Goal: Task Accomplishment & Management: Manage account settings

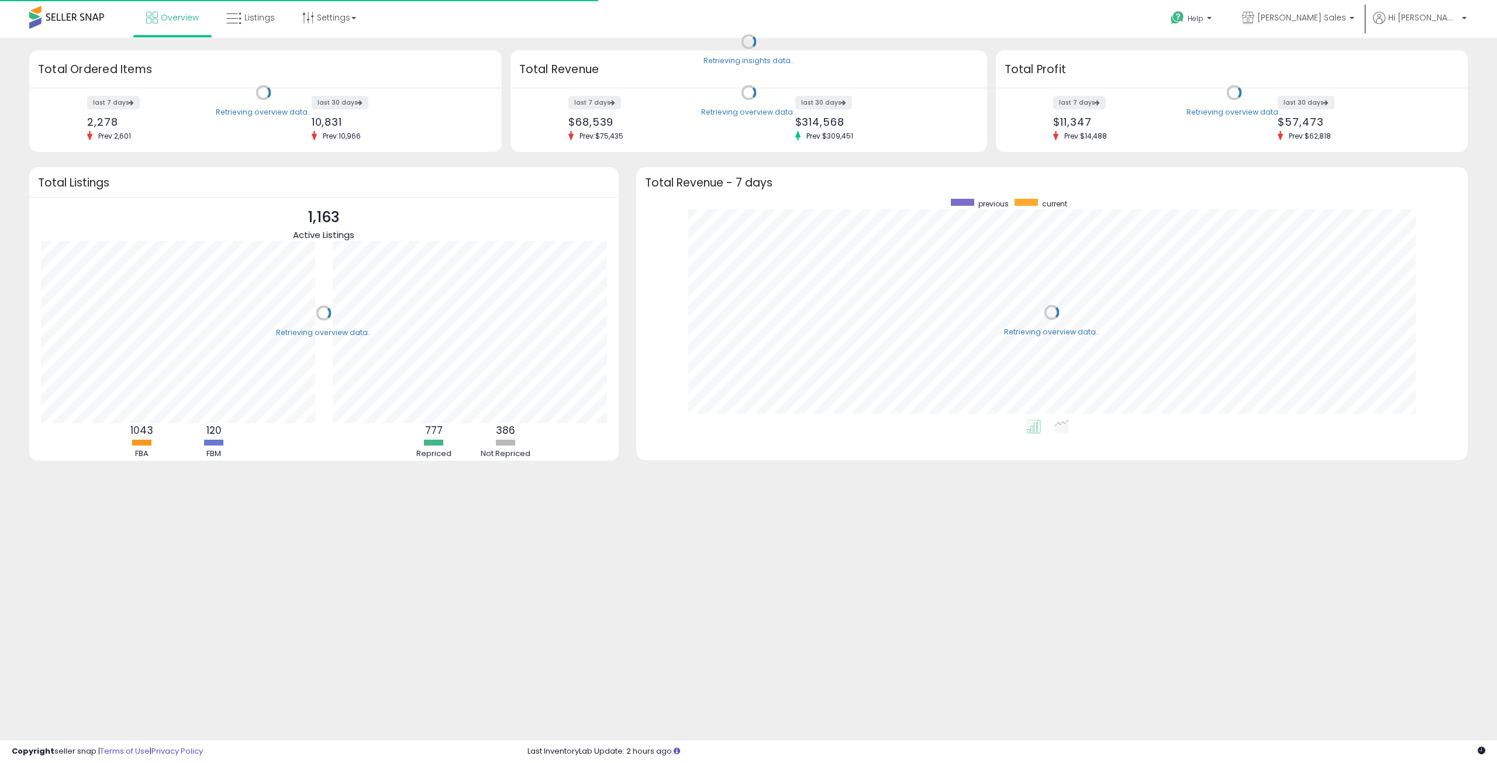
scroll to position [221, 808]
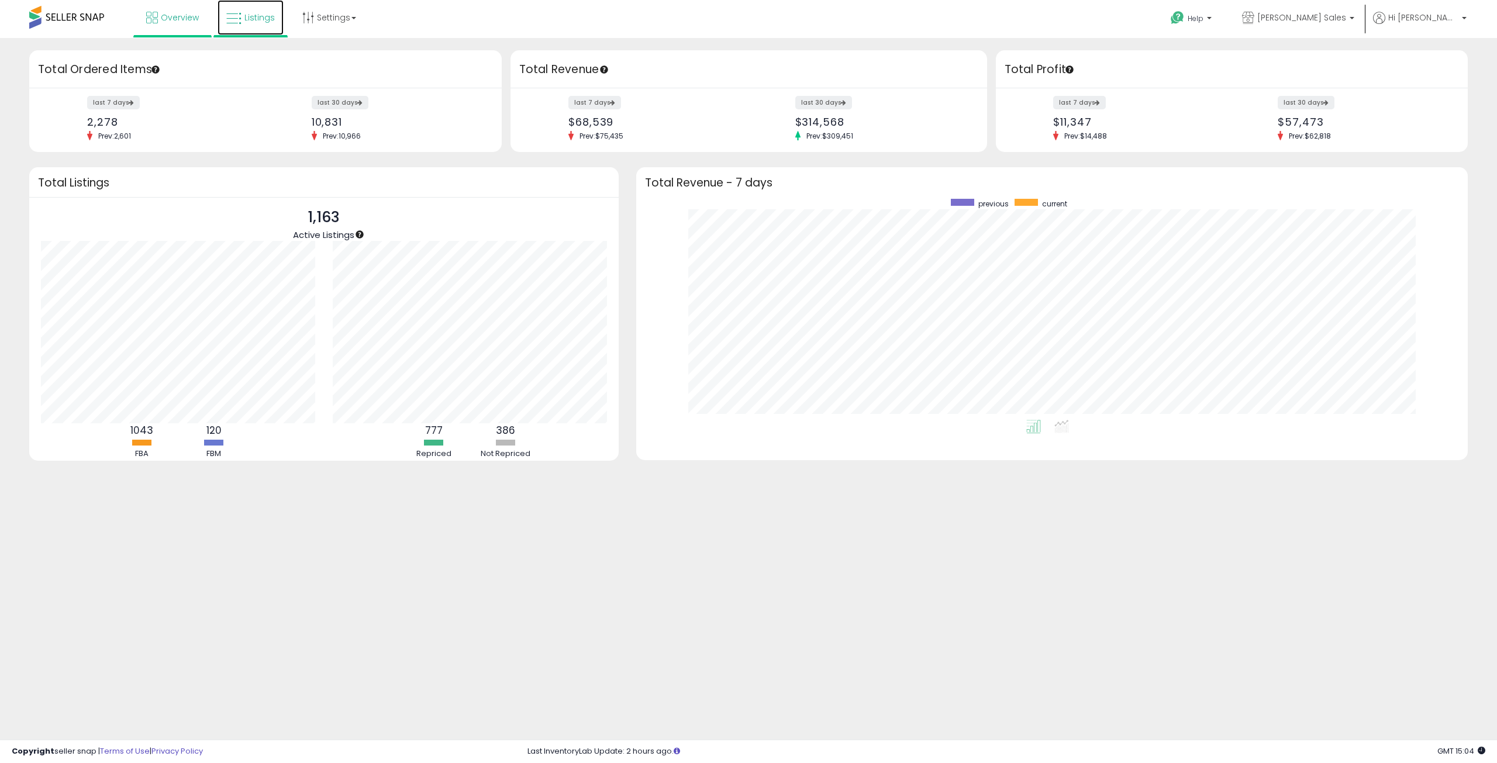
click at [251, 14] on span "Listings" at bounding box center [259, 18] width 30 height 12
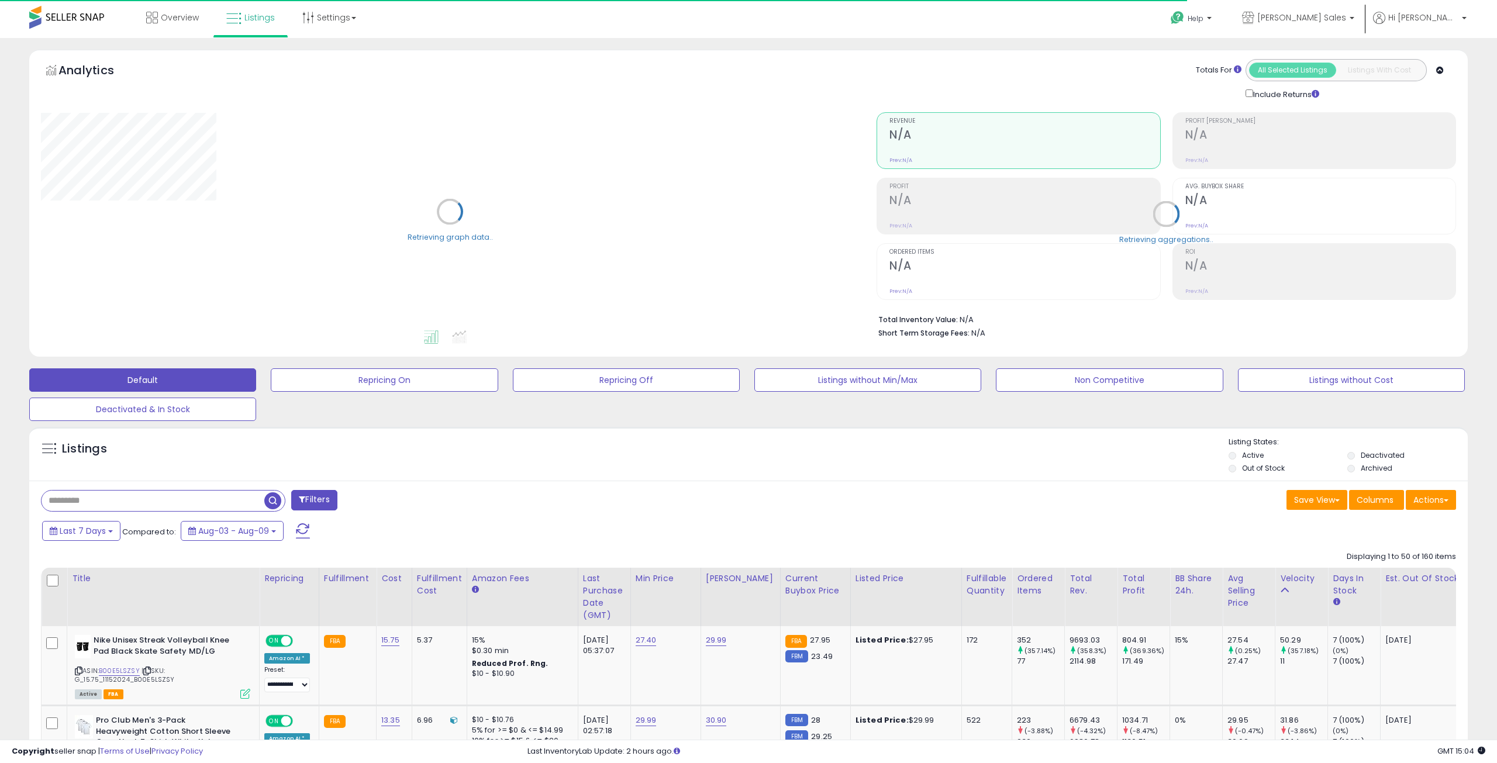
select select "**"
drag, startPoint x: 600, startPoint y: 408, endPoint x: 589, endPoint y: 404, distance: 11.8
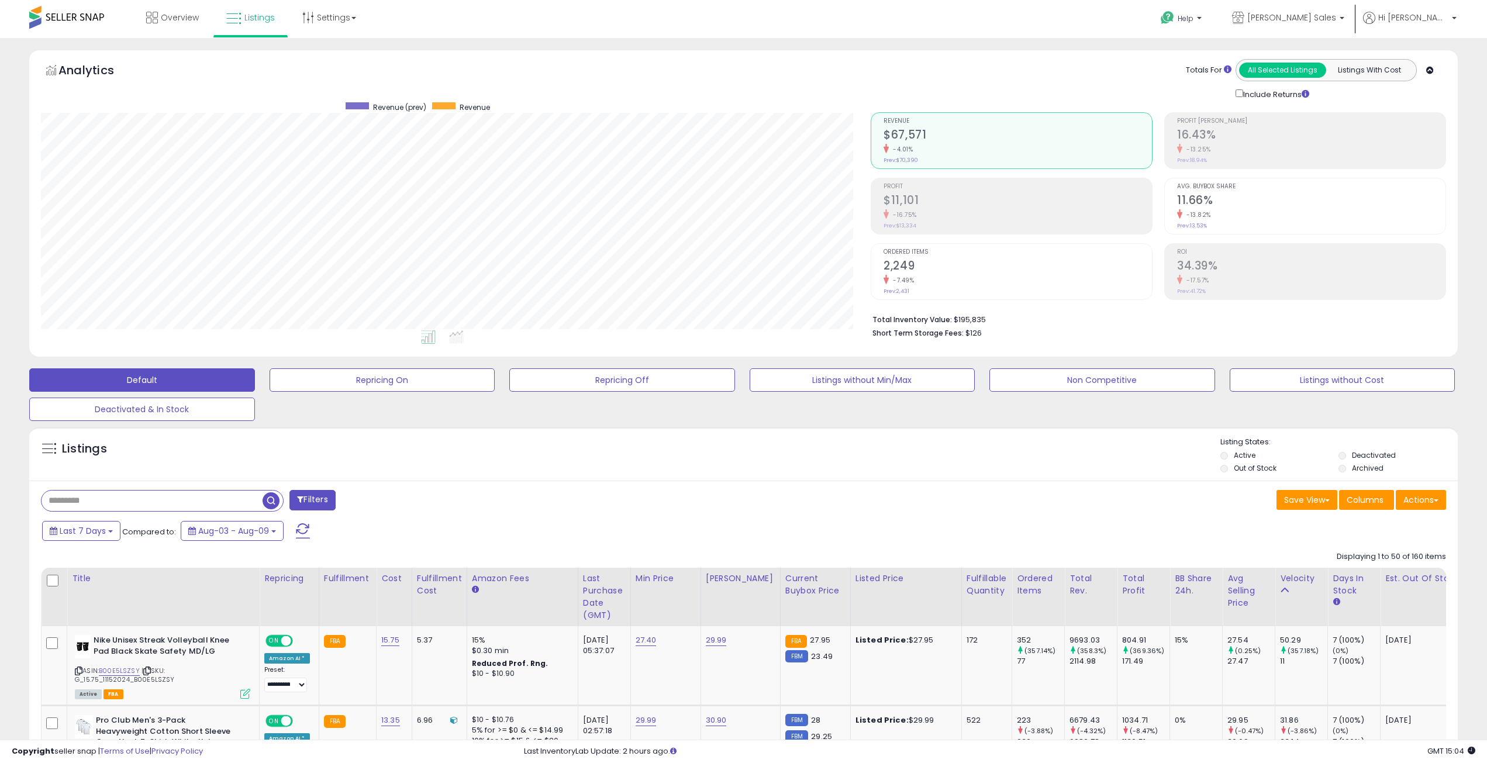
drag, startPoint x: 589, startPoint y: 404, endPoint x: 519, endPoint y: 488, distance: 109.2
click at [519, 490] on div "Filters" at bounding box center [388, 501] width 712 height 23
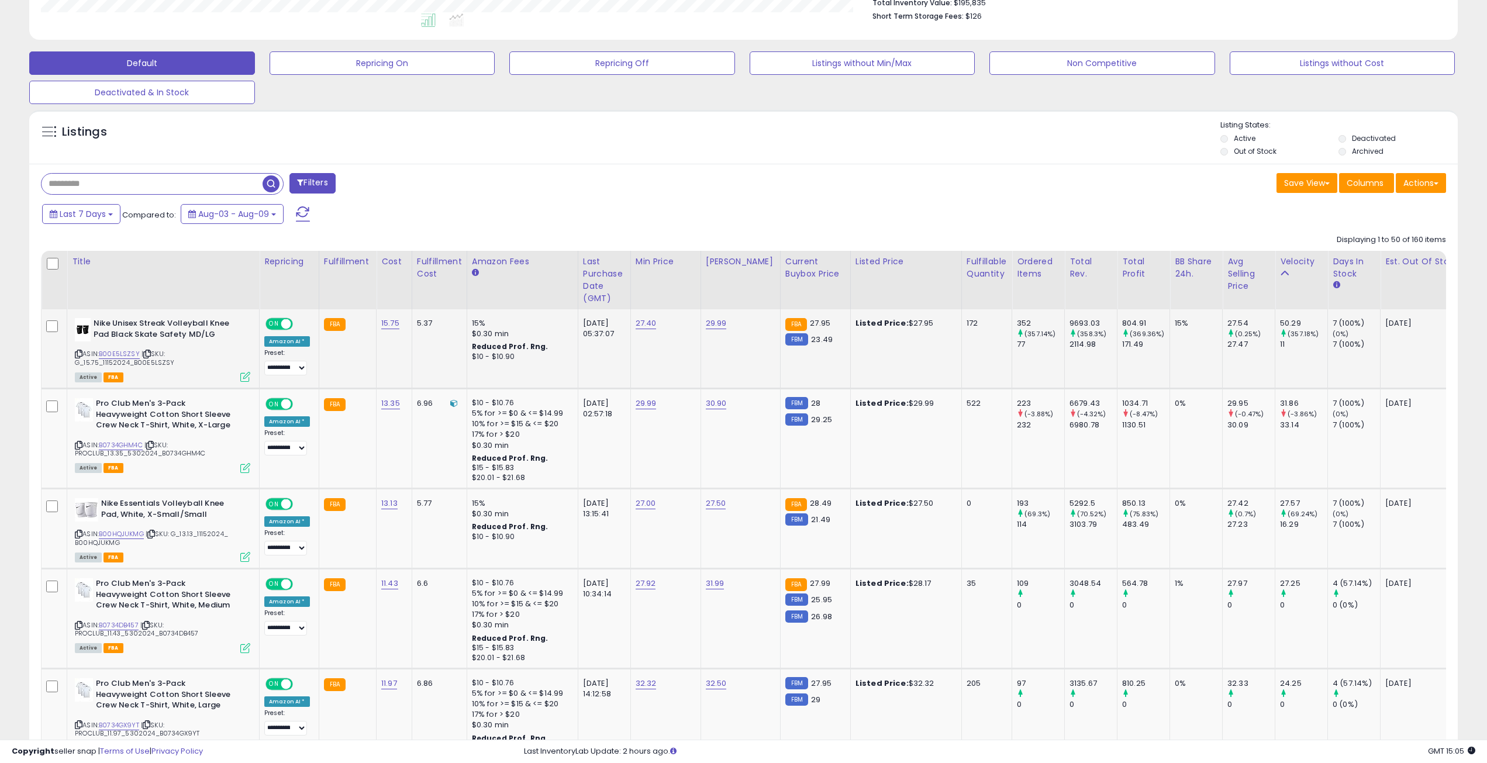
scroll to position [351, 0]
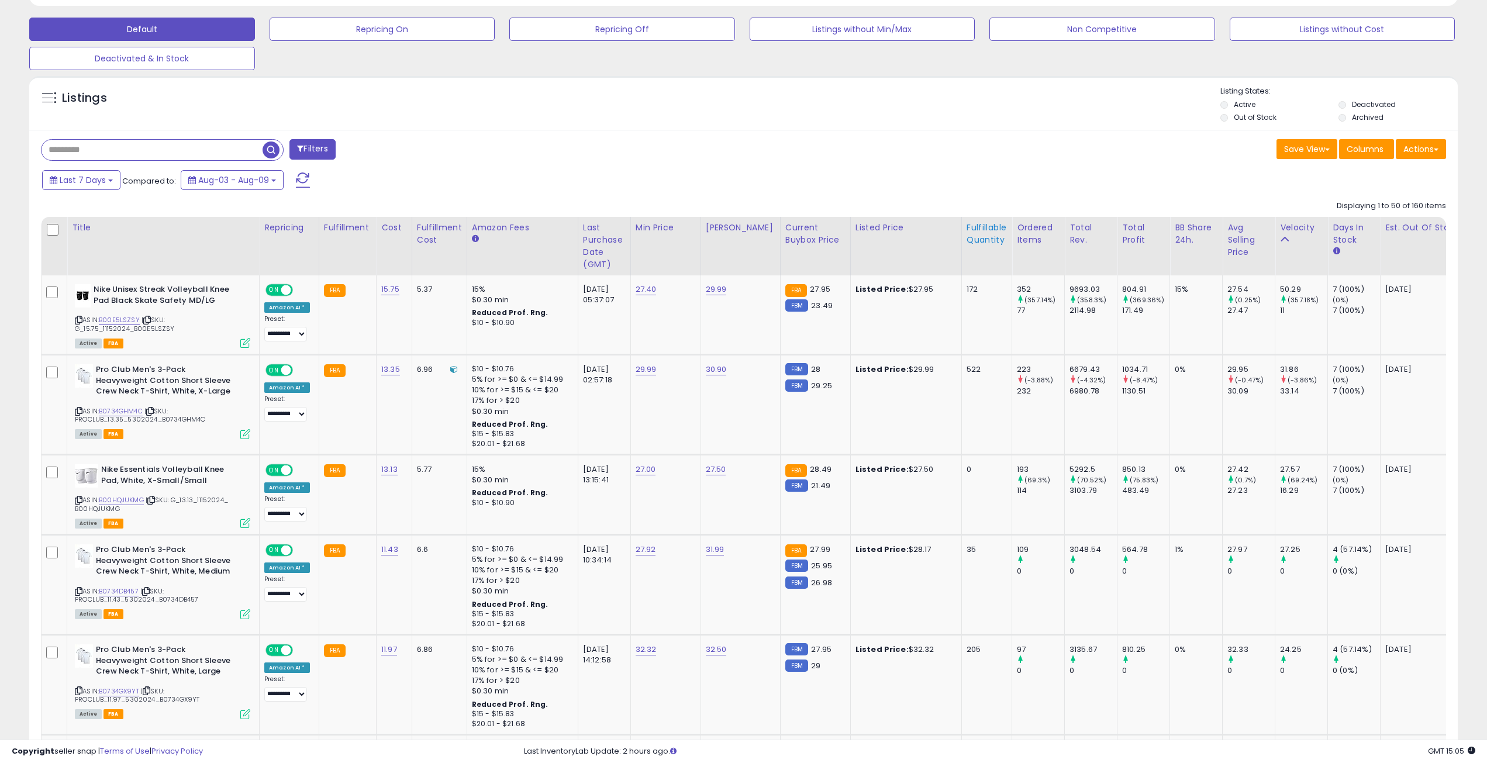
click at [974, 239] on div "Fulfillable Quantity" at bounding box center [987, 234] width 40 height 25
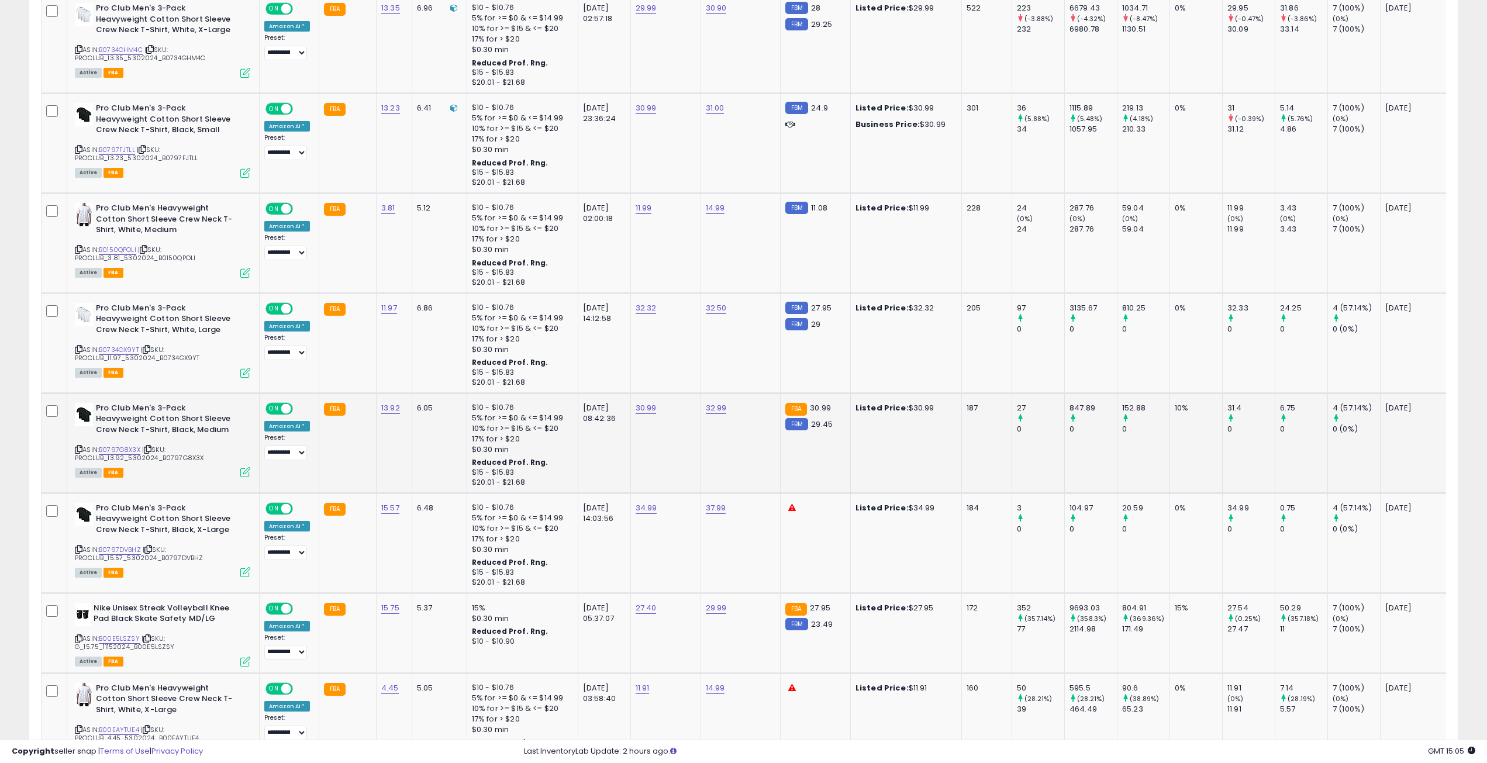
scroll to position [643, 0]
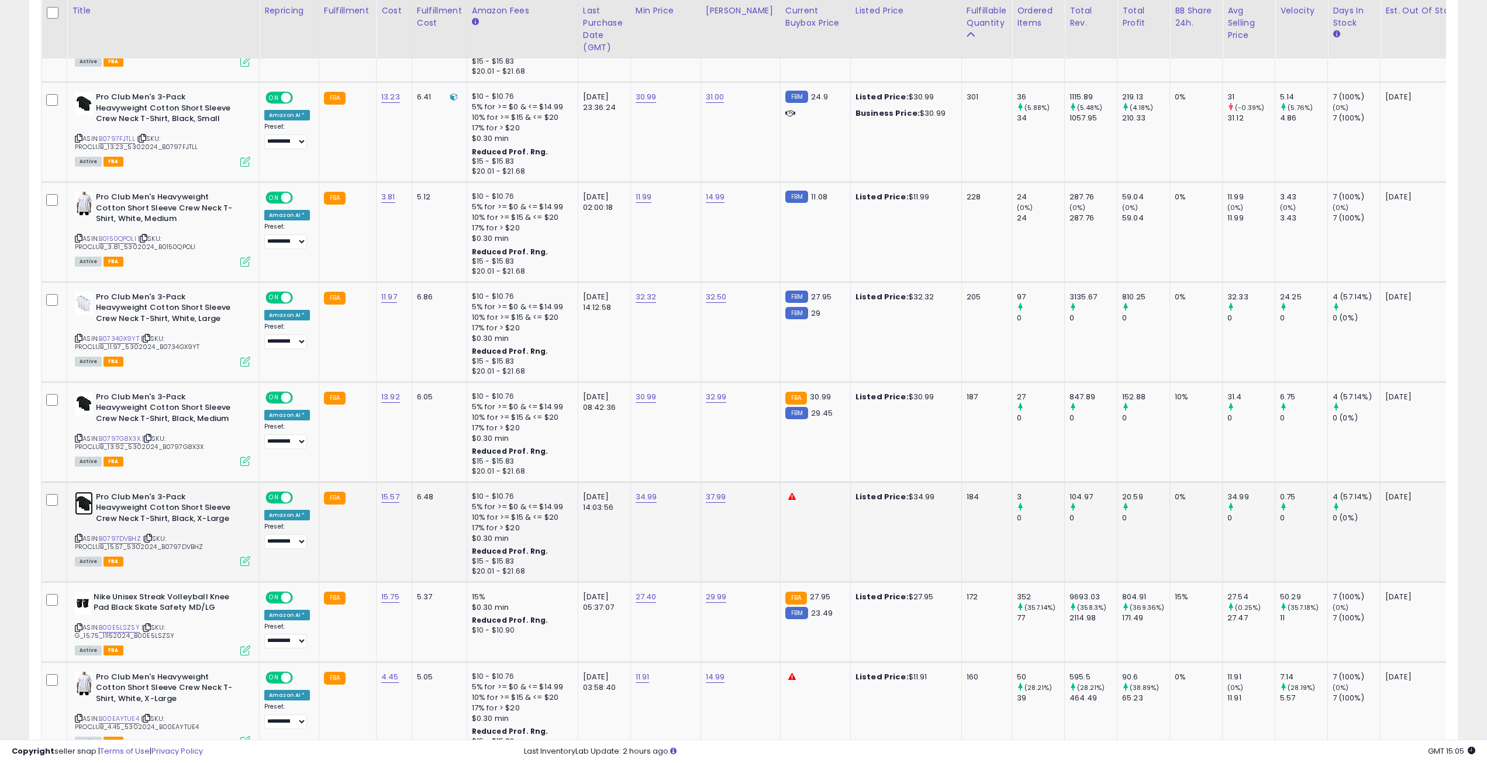
click at [89, 506] on img at bounding box center [84, 503] width 18 height 23
drag, startPoint x: 592, startPoint y: 466, endPoint x: 540, endPoint y: 460, distance: 52.4
type input "*****"
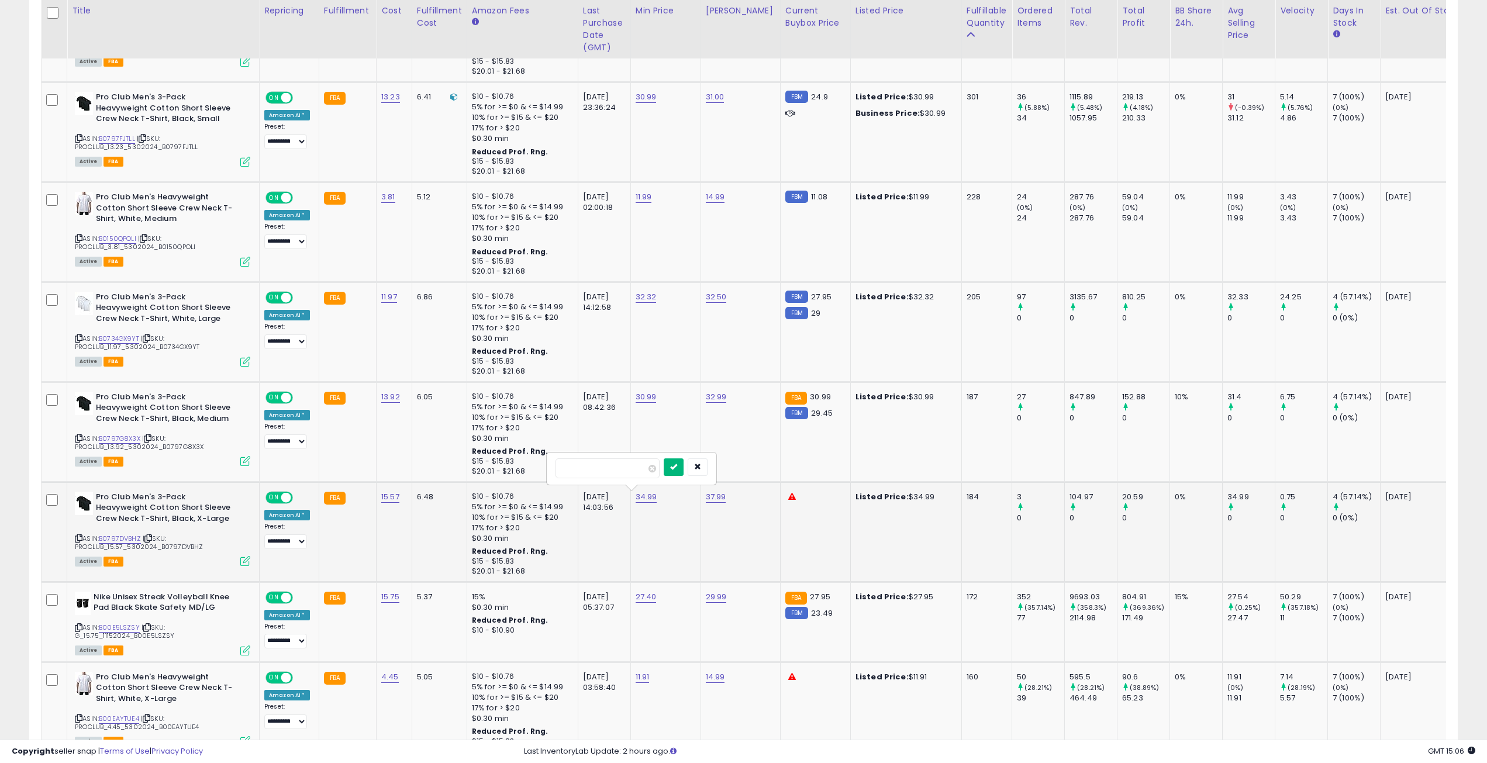
click at [684, 464] on button "submit" at bounding box center [674, 467] width 20 height 18
drag, startPoint x: 644, startPoint y: 471, endPoint x: 599, endPoint y: 466, distance: 45.8
type input "*****"
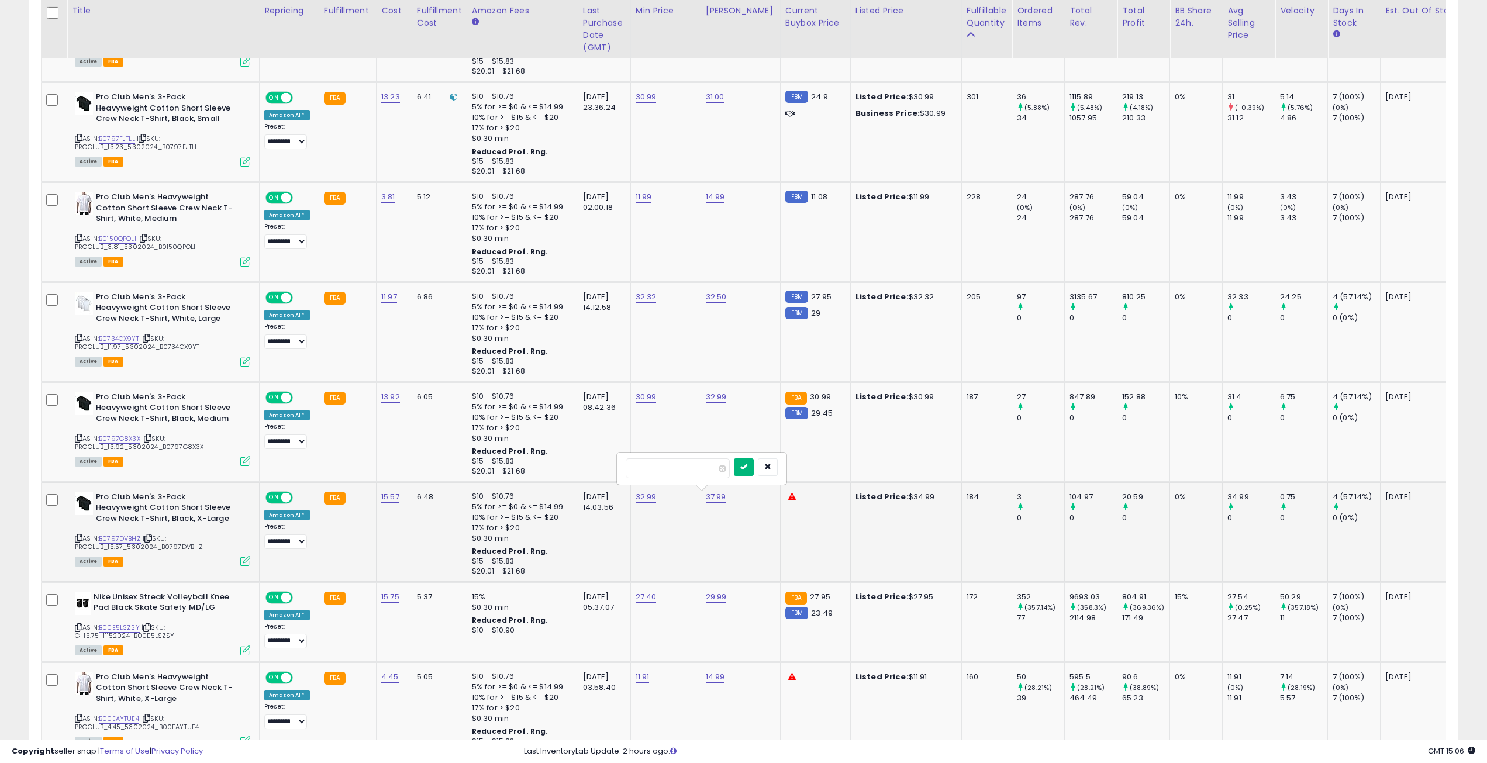
click at [754, 472] on button "submit" at bounding box center [744, 467] width 20 height 18
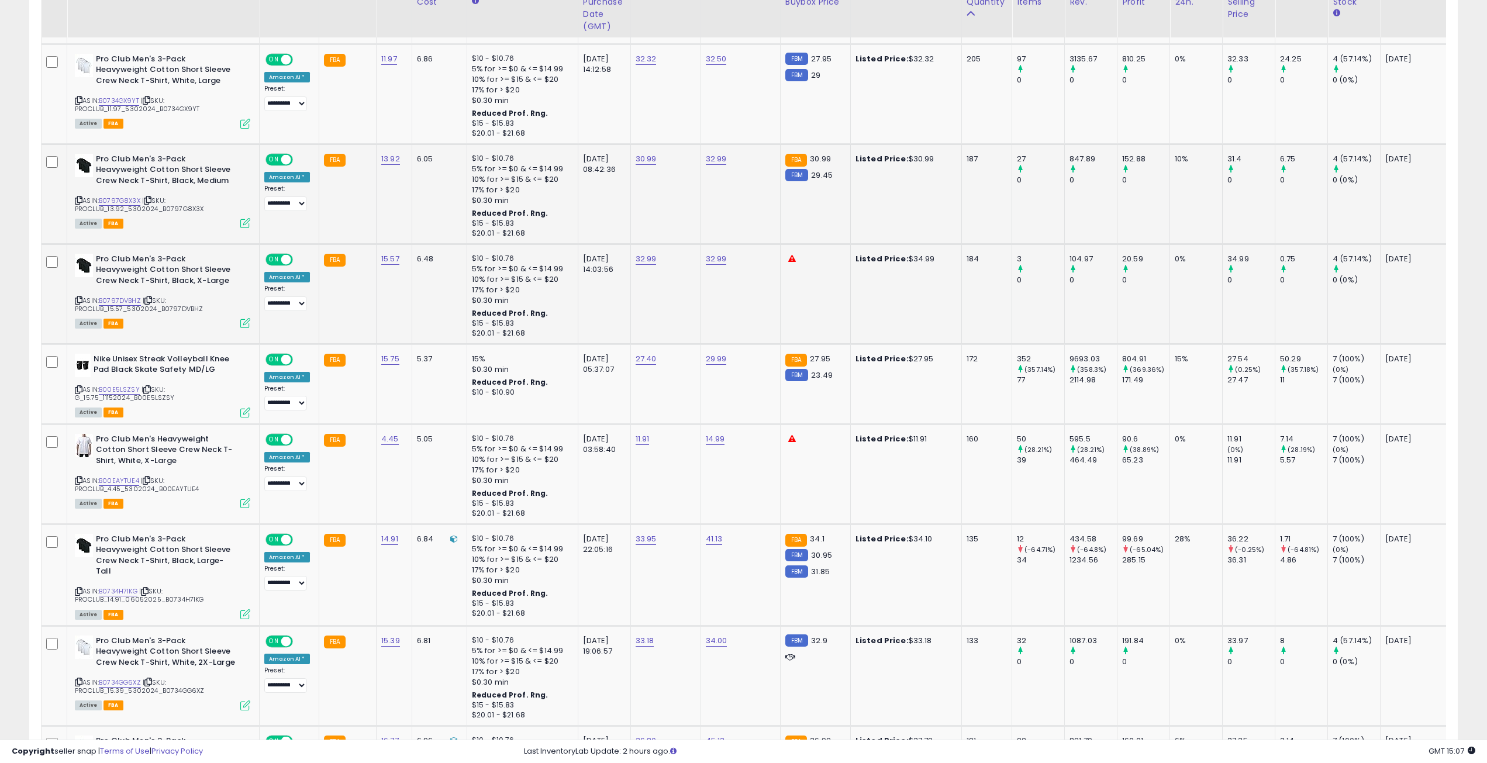
scroll to position [994, 0]
